Goal: Task Accomplishment & Management: Use online tool/utility

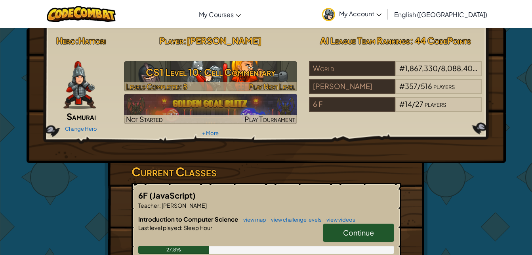
click at [268, 71] on h3 "CS1 Level 10: Cell Commentary" at bounding box center [210, 72] width 173 height 18
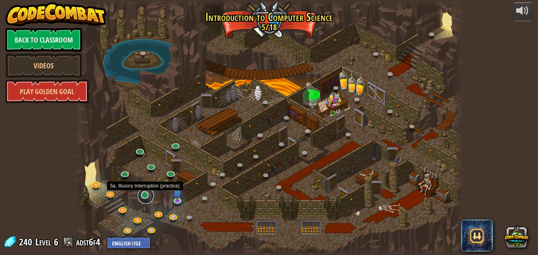
click at [147, 194] on link at bounding box center [146, 196] width 16 height 16
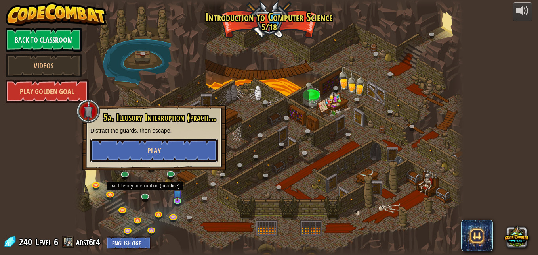
click at [161, 149] on span "Play" at bounding box center [153, 151] width 13 height 10
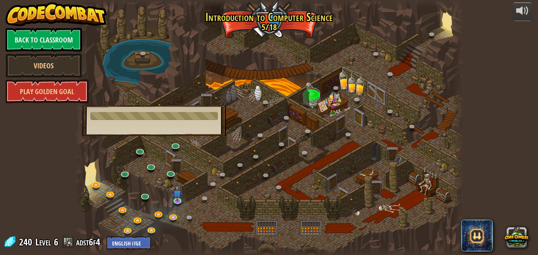
click at [40, 241] on span "Level" at bounding box center [43, 241] width 16 height 13
click at [67, 242] on span at bounding box center [68, 242] width 12 height 12
click at [203, 127] on div "5a. Illusory Interruption (practice) Distract the guards, then escape. Play" at bounding box center [154, 120] width 144 height 31
click at [146, 193] on link at bounding box center [146, 196] width 16 height 16
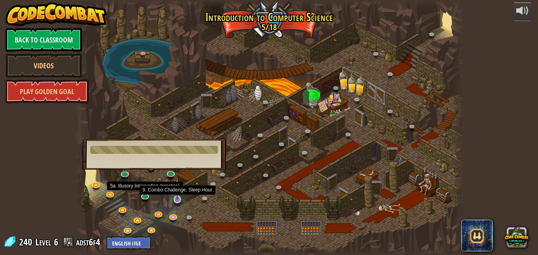
click at [182, 194] on img at bounding box center [177, 188] width 9 height 21
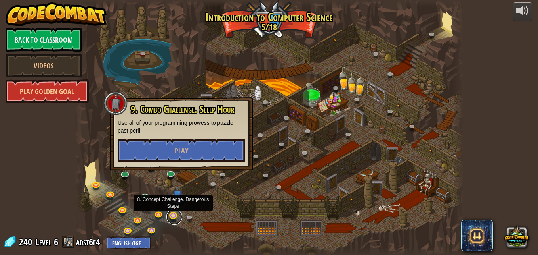
click at [172, 215] on link at bounding box center [175, 217] width 16 height 16
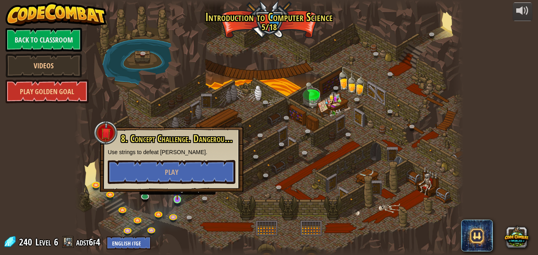
click at [179, 199] on img at bounding box center [177, 188] width 9 height 21
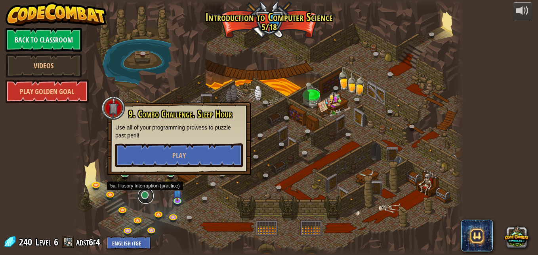
click at [147, 197] on link at bounding box center [146, 196] width 16 height 16
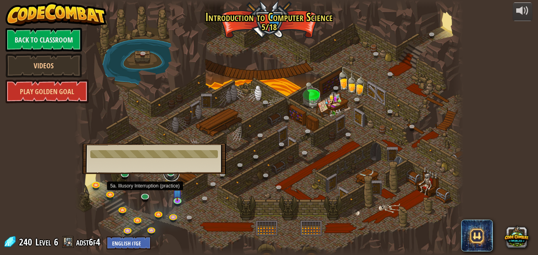
click at [169, 174] on link at bounding box center [172, 173] width 16 height 16
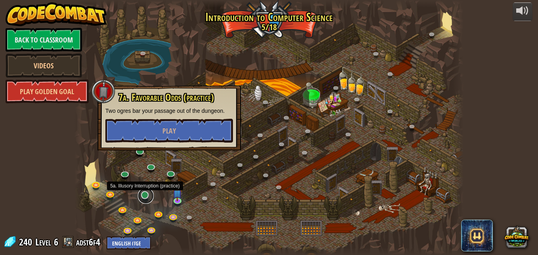
click at [149, 194] on link at bounding box center [146, 196] width 16 height 16
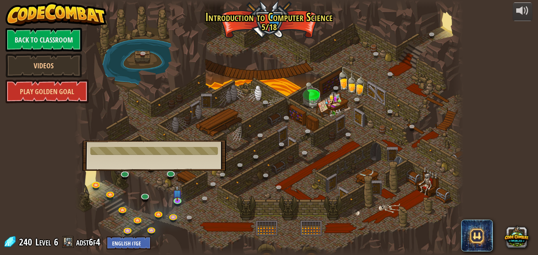
click at [508, 56] on div "powered by Back to Classroom Videos Play Golden Goal 25. [PERSON_NAME] (Locked …" at bounding box center [269, 127] width 538 height 255
